Goal: Task Accomplishment & Management: Manage account settings

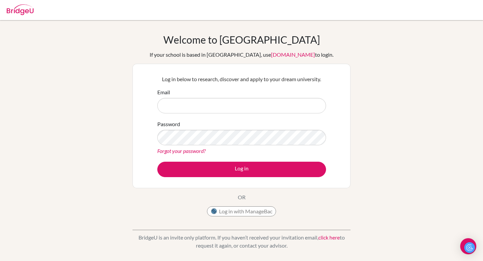
click at [246, 113] on input "Email" at bounding box center [241, 105] width 169 height 15
click at [219, 110] on input "Email" at bounding box center [241, 105] width 169 height 15
type input "[PERSON_NAME][EMAIL_ADDRESS][DOMAIN_NAME]"
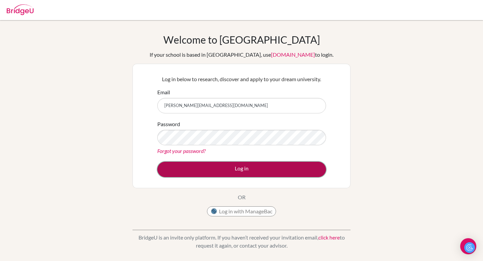
click at [260, 170] on button "Log in" at bounding box center [241, 169] width 169 height 15
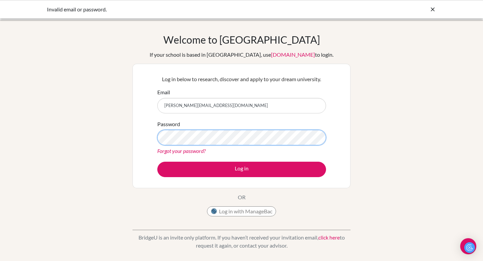
click at [157, 162] on button "Log in" at bounding box center [241, 169] width 169 height 15
click at [190, 151] on link "Forgot your password?" at bounding box center [181, 150] width 48 height 6
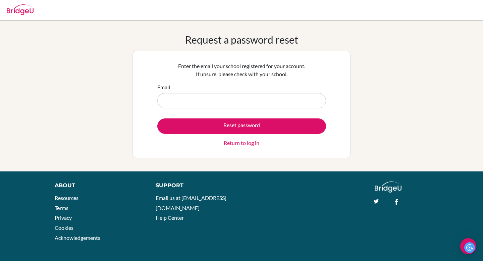
click at [218, 101] on input "Email" at bounding box center [241, 100] width 169 height 15
type input "f.diano@uas.edu.uy"
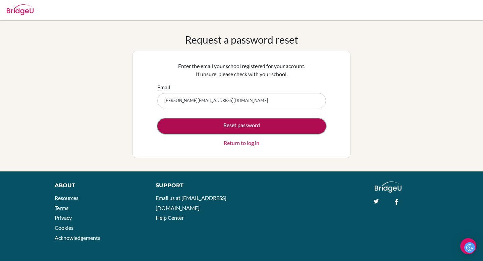
click at [232, 124] on button "Reset password" at bounding box center [241, 125] width 169 height 15
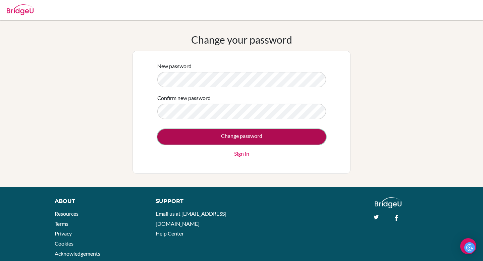
click at [242, 132] on input "Change password" at bounding box center [241, 136] width 169 height 15
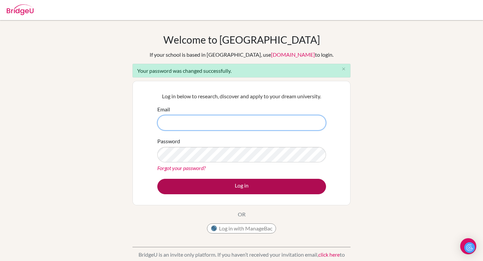
type input "[PERSON_NAME][EMAIL_ADDRESS][DOMAIN_NAME]"
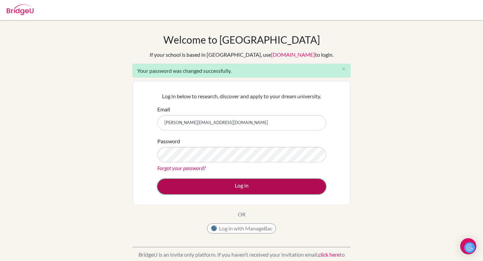
click at [246, 187] on button "Log in" at bounding box center [241, 186] width 169 height 15
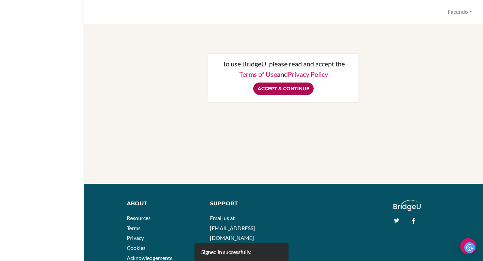
click at [281, 87] on input "Accept & Continue" at bounding box center [283, 88] width 60 height 12
